Goal: Task Accomplishment & Management: Use online tool/utility

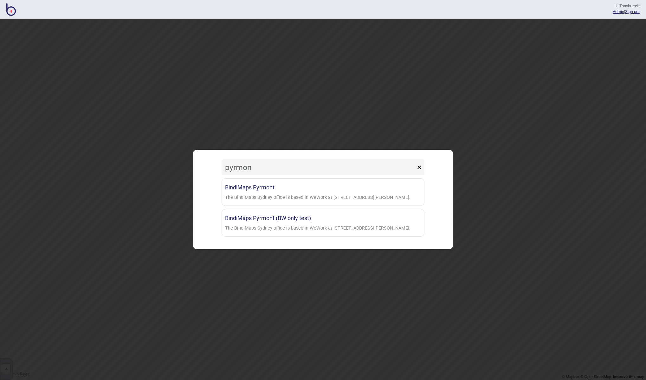
type input "Pyrmont"
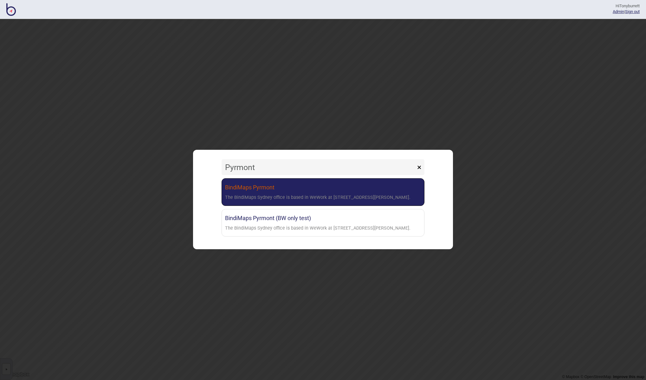
drag, startPoint x: 257, startPoint y: 58, endPoint x: 254, endPoint y: 193, distance: 135.3
click at [254, 193] on link "BindiMaps Pyrmont The BindiMaps Sydney office is based in WeWork at [STREET_ADD…" at bounding box center [322, 192] width 203 height 28
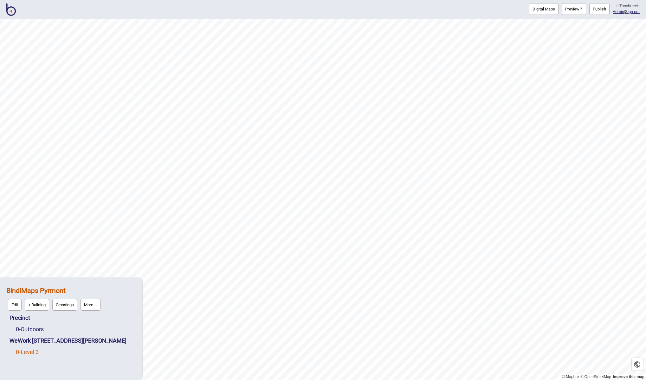
click at [33, 350] on link "0 - Level 3" at bounding box center [27, 352] width 23 height 7
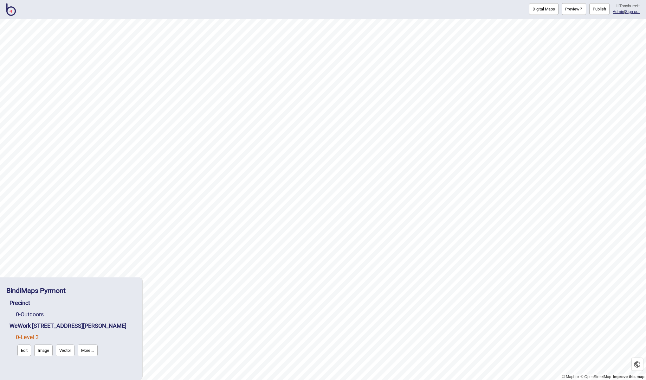
click at [28, 348] on button "Edit" at bounding box center [24, 351] width 14 height 12
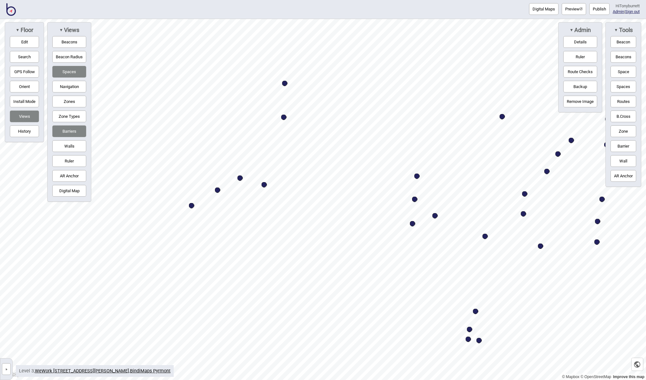
click at [71, 188] on button "Digital Map" at bounding box center [69, 191] width 34 height 12
